Goal: Information Seeking & Learning: Learn about a topic

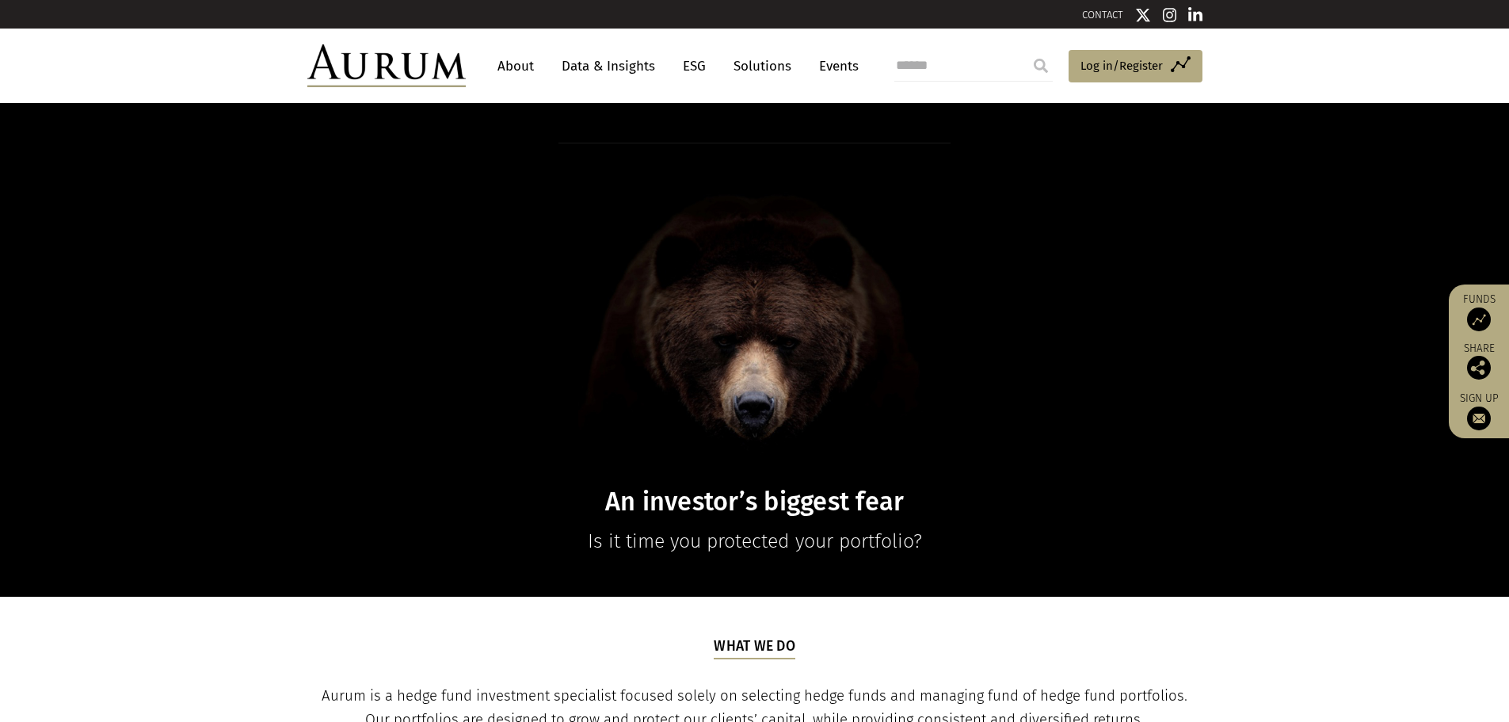
click at [615, 65] on link "Data & Insights" at bounding box center [608, 65] width 109 height 29
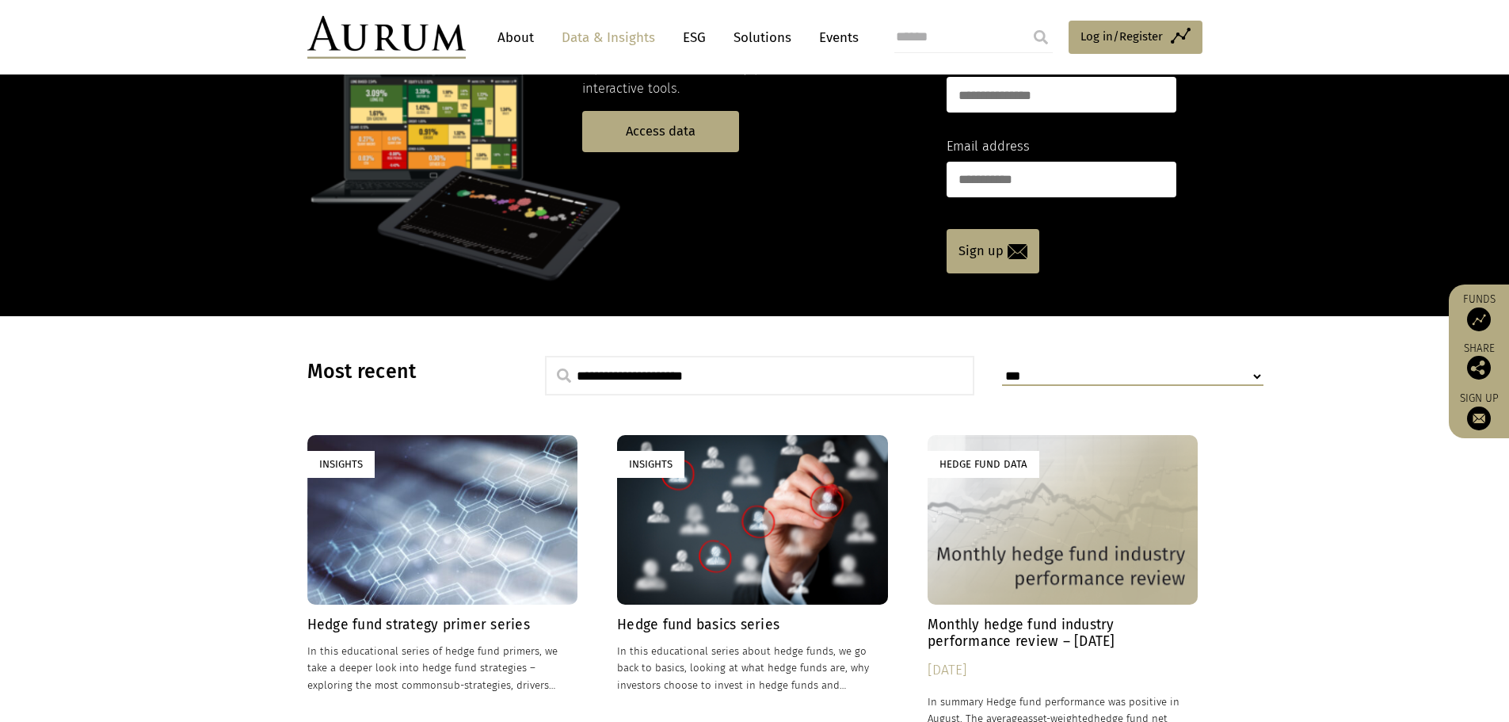
scroll to position [158, 0]
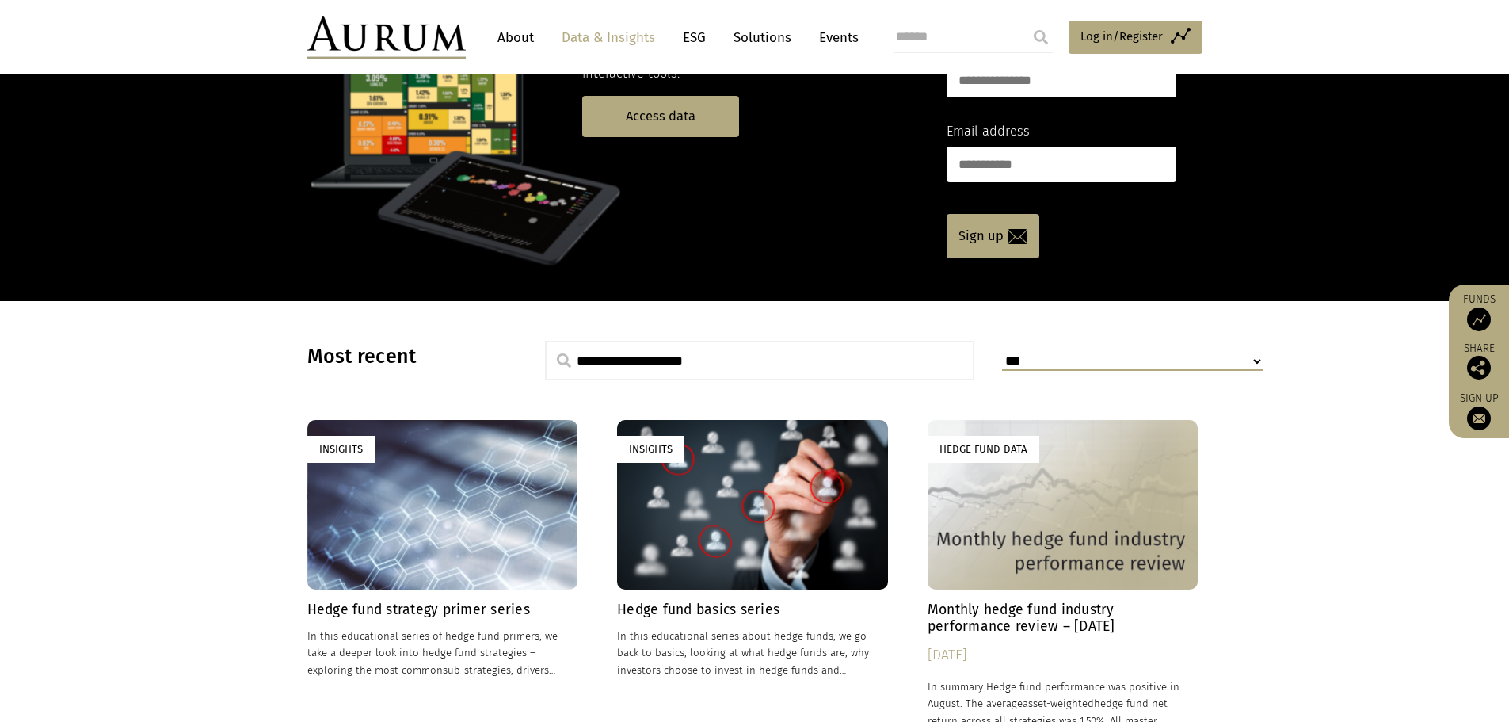
click at [461, 613] on h4 "Hedge fund strategy primer series" at bounding box center [442, 609] width 271 height 17
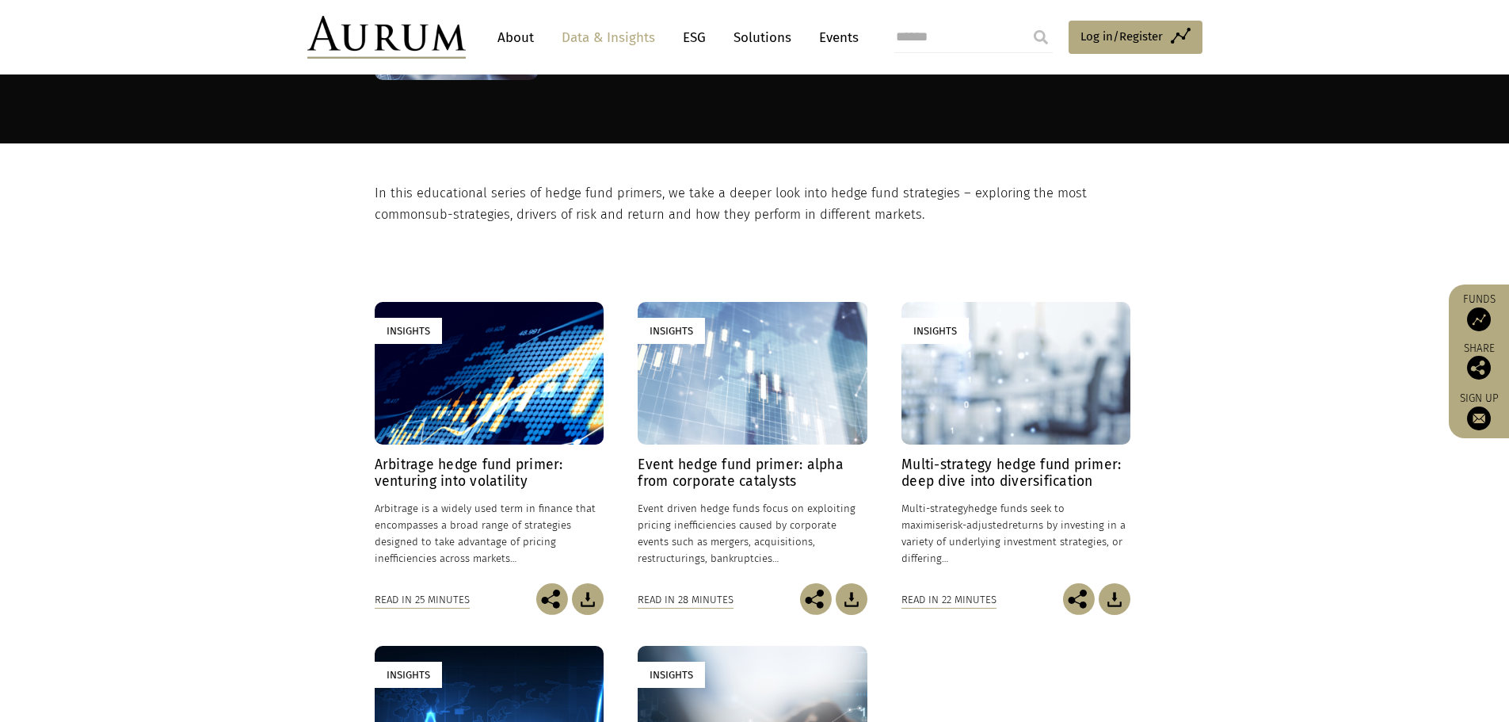
scroll to position [238, 0]
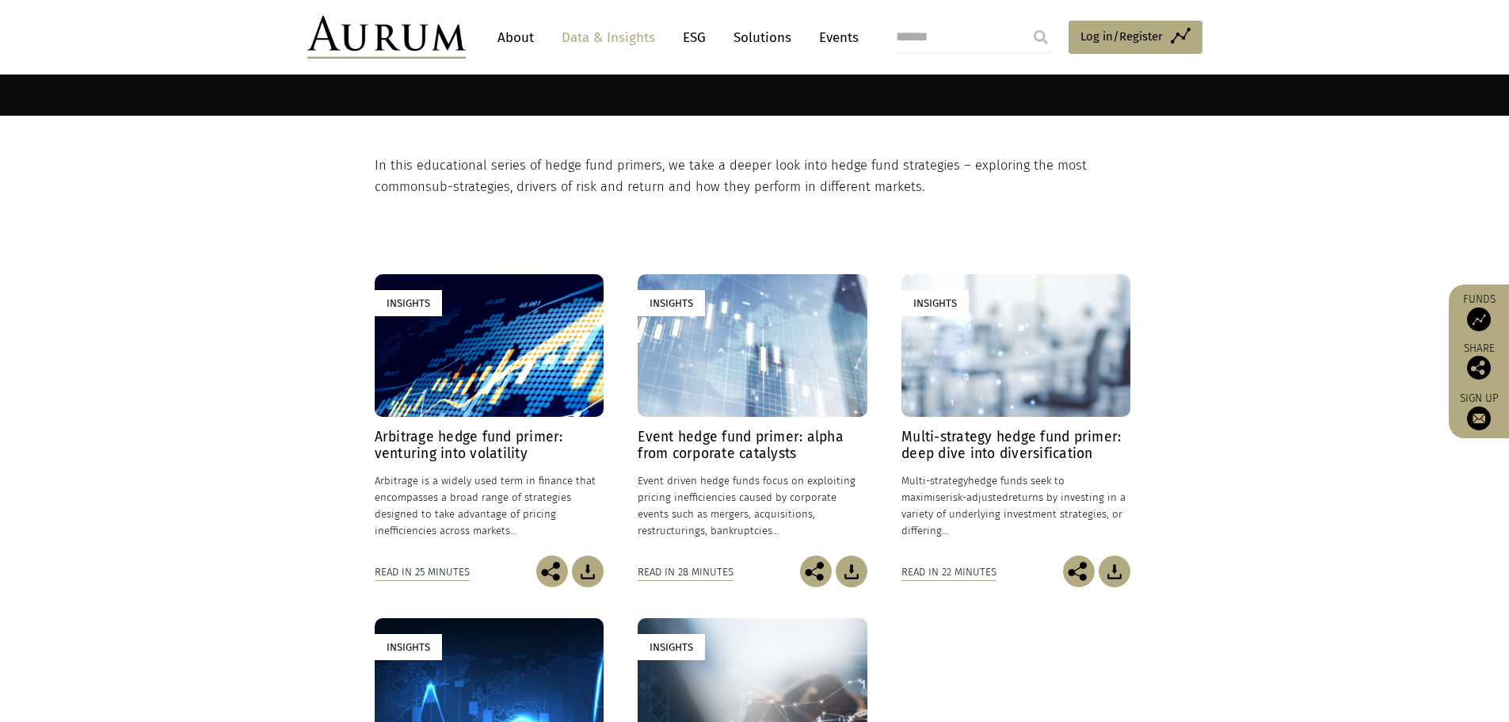
click at [471, 436] on h4 "Arbitrage hedge fund primer: venturing into volatility" at bounding box center [489, 445] width 229 height 33
